Goal: Navigation & Orientation: Find specific page/section

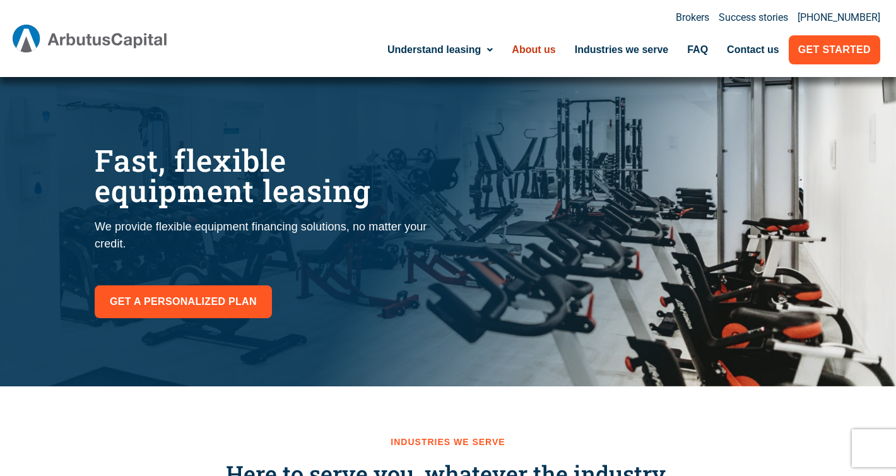
click at [539, 50] on link "About us" at bounding box center [534, 49] width 62 height 29
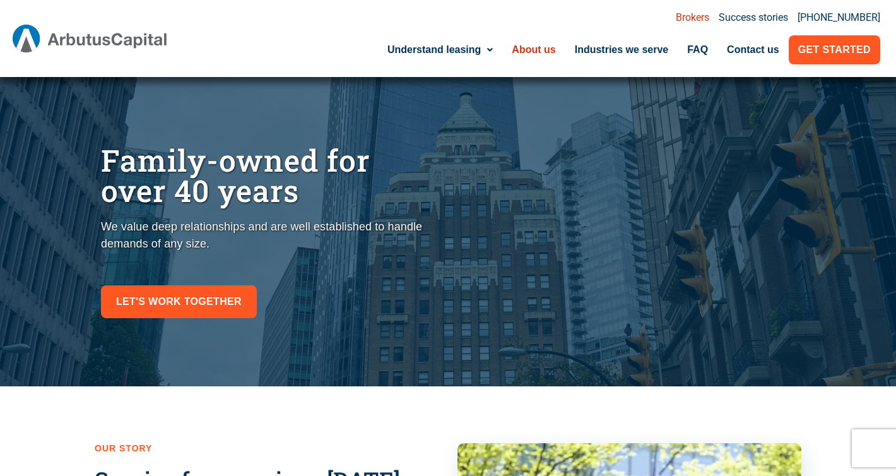
click at [706, 16] on link "Brokers" at bounding box center [692, 18] width 33 height 10
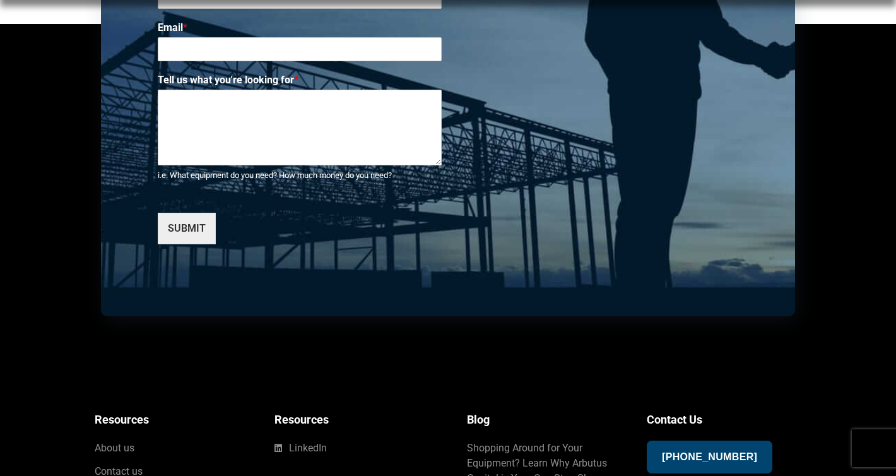
scroll to position [3151, 0]
